Goal: Task Accomplishment & Management: Complete application form

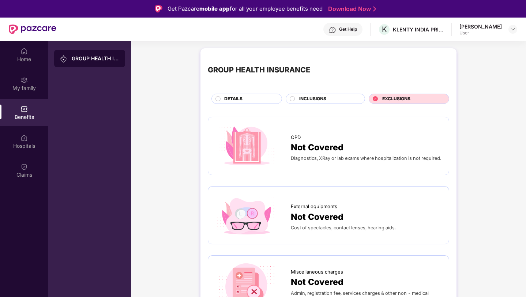
scroll to position [41, 0]
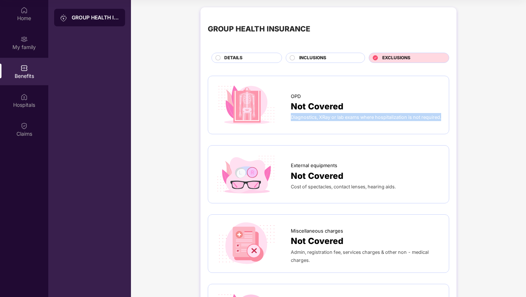
drag, startPoint x: 312, startPoint y: 122, endPoint x: 286, endPoint y: 112, distance: 28.0
click at [286, 112] on div "OPD Not Covered Diagnostics, XRay or lab exams where hospitalization is not req…" at bounding box center [328, 104] width 226 height 43
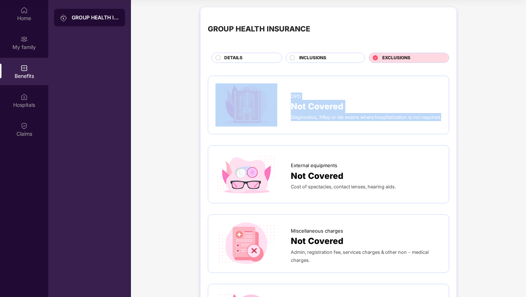
click at [335, 128] on div "OPD Not Covered Diagnostics, XRay or lab exams where hospitalization is not req…" at bounding box center [328, 105] width 241 height 58
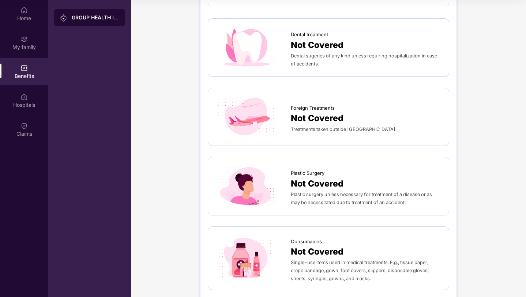
scroll to position [357, 0]
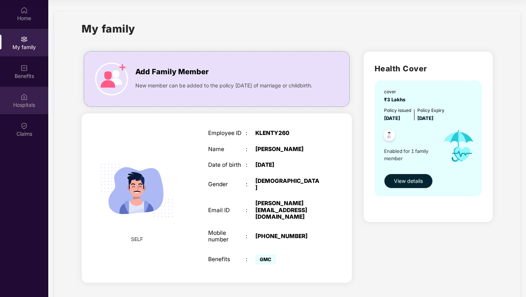
click at [20, 103] on div "Hospitals" at bounding box center [24, 104] width 48 height 7
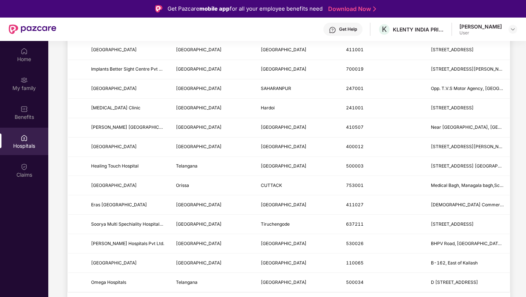
scroll to position [830, 0]
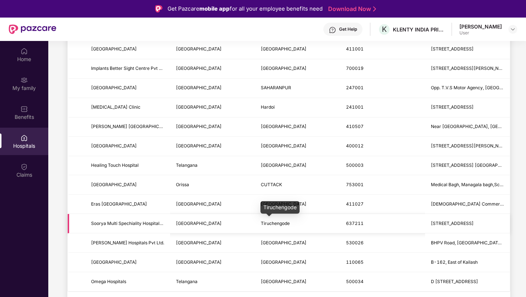
click at [286, 222] on span "Tiruchengode" at bounding box center [275, 222] width 29 height 5
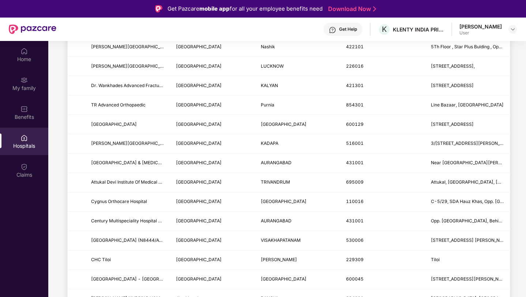
scroll to position [0, 0]
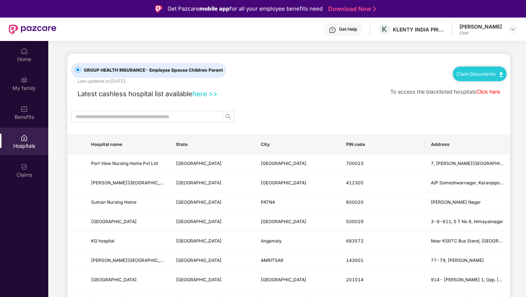
click at [487, 92] on link "Click here" at bounding box center [488, 91] width 24 height 6
click at [19, 167] on div "Claims" at bounding box center [24, 169] width 48 height 27
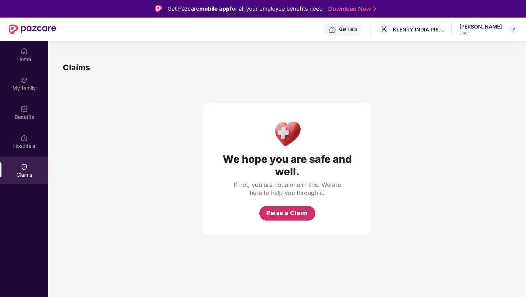
click at [289, 213] on span "Raise a Claim" at bounding box center [287, 212] width 42 height 9
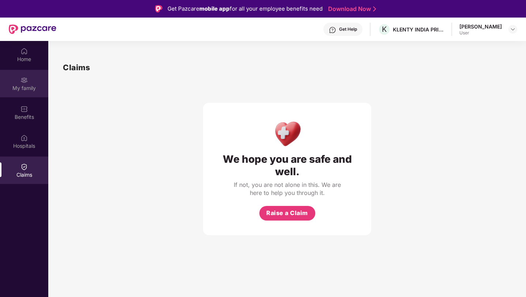
click at [20, 76] on img at bounding box center [23, 79] width 7 height 7
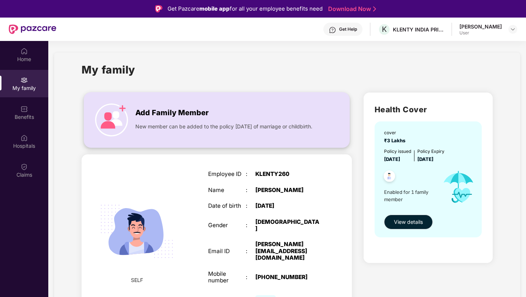
click at [118, 117] on img at bounding box center [111, 119] width 33 height 33
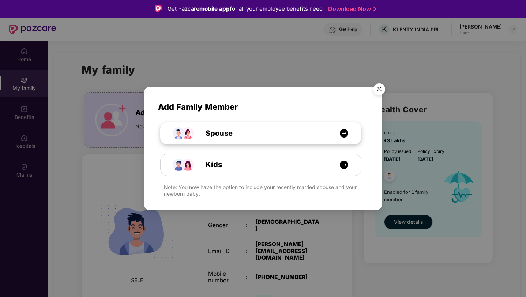
click at [242, 136] on div "Spouse" at bounding box center [264, 133] width 150 height 11
select select "****"
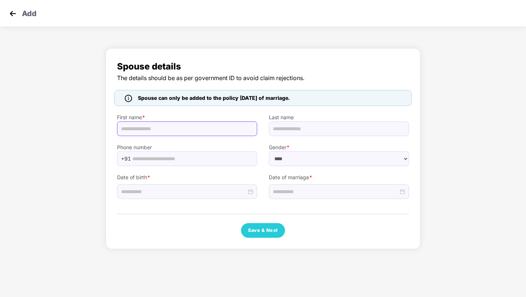
click at [191, 135] on input "text" at bounding box center [187, 128] width 140 height 15
click at [276, 124] on input "text" at bounding box center [339, 128] width 140 height 15
click at [197, 159] on input "text" at bounding box center [192, 158] width 120 height 11
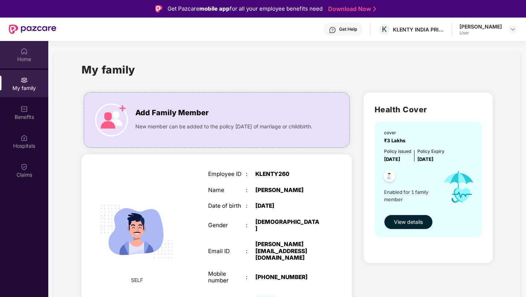
click at [29, 63] on div "Home" at bounding box center [24, 54] width 48 height 27
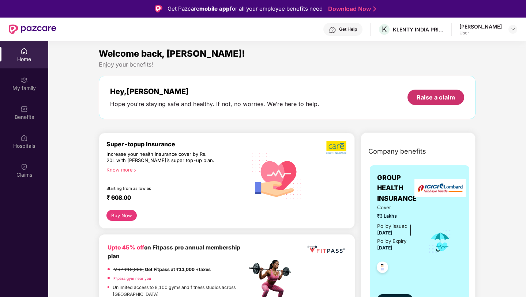
click at [430, 99] on div "Raise a claim" at bounding box center [435, 97] width 38 height 8
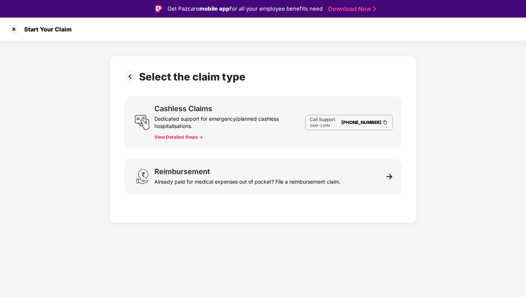
click at [129, 77] on img at bounding box center [131, 77] width 15 height 12
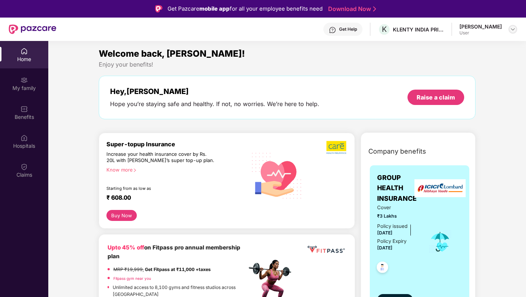
click at [511, 26] on img at bounding box center [512, 29] width 6 height 6
click at [408, 55] on div "Welcome back, [PERSON_NAME]!" at bounding box center [287, 54] width 377 height 14
click at [421, 30] on div "KLENTY INDIA PRIVATE LIMITED" at bounding box center [417, 29] width 51 height 7
click at [386, 29] on span "K" at bounding box center [384, 29] width 5 height 9
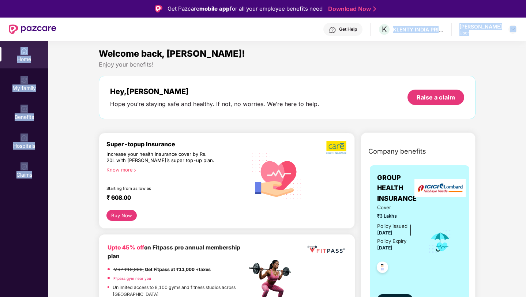
drag, startPoint x: 398, startPoint y: 30, endPoint x: 463, endPoint y: 41, distance: 66.1
click at [463, 41] on div "Get Pazcare mobile app for all your employee benefits need Download Now Get Hel…" at bounding box center [263, 169] width 526 height 338
click at [463, 42] on section "Welcome back, [PERSON_NAME]! Enjoy your benefits! Hey, [PERSON_NAME] you’re sta…" at bounding box center [286, 189] width 477 height 297
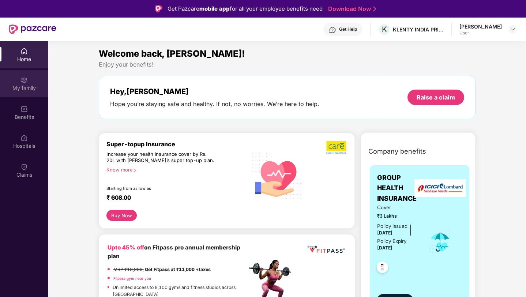
click at [37, 82] on div "My family" at bounding box center [24, 83] width 48 height 27
